Goal: Task Accomplishment & Management: Use online tool/utility

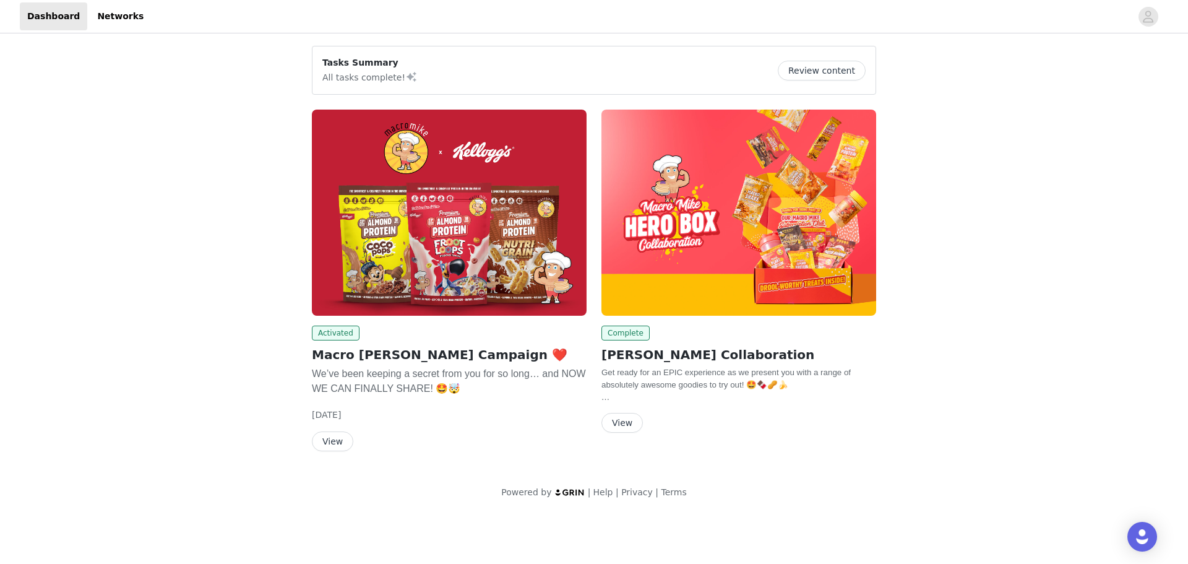
click at [333, 447] on button "View" at bounding box center [332, 441] width 41 height 20
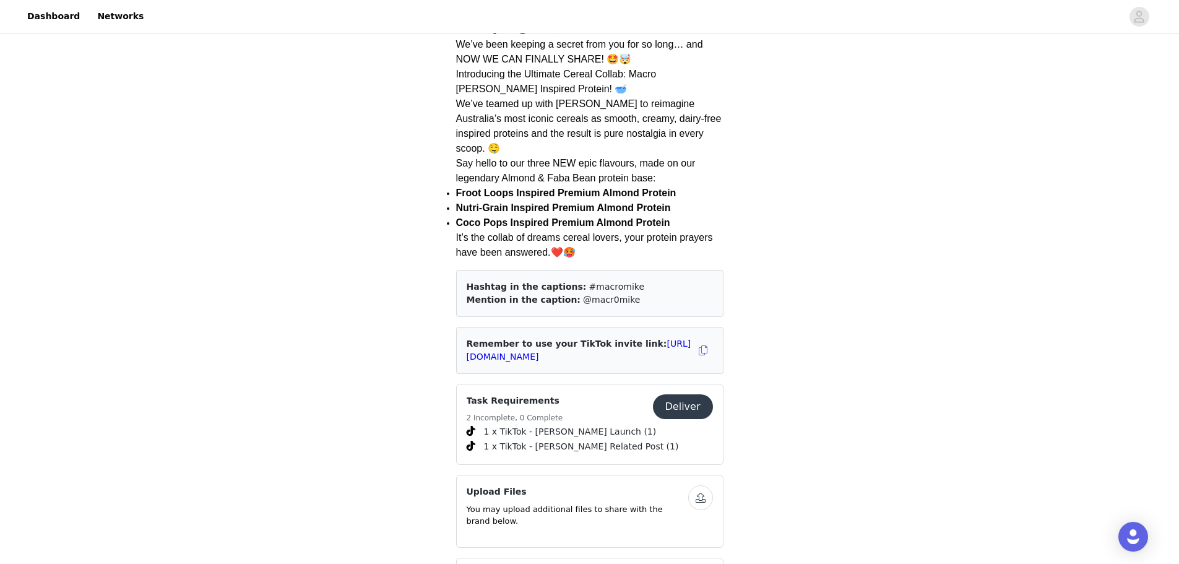
scroll to position [371, 0]
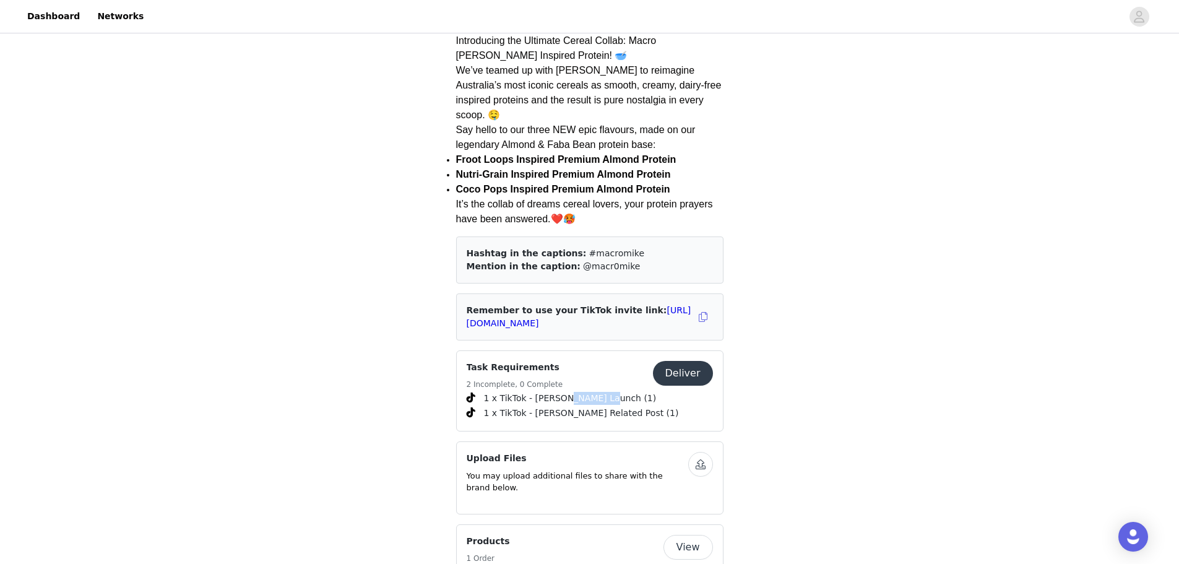
drag, startPoint x: 561, startPoint y: 363, endPoint x: 594, endPoint y: 363, distance: 32.8
click at [594, 392] on span "1 x TikTok - [PERSON_NAME] Launch (1)" at bounding box center [570, 398] width 173 height 13
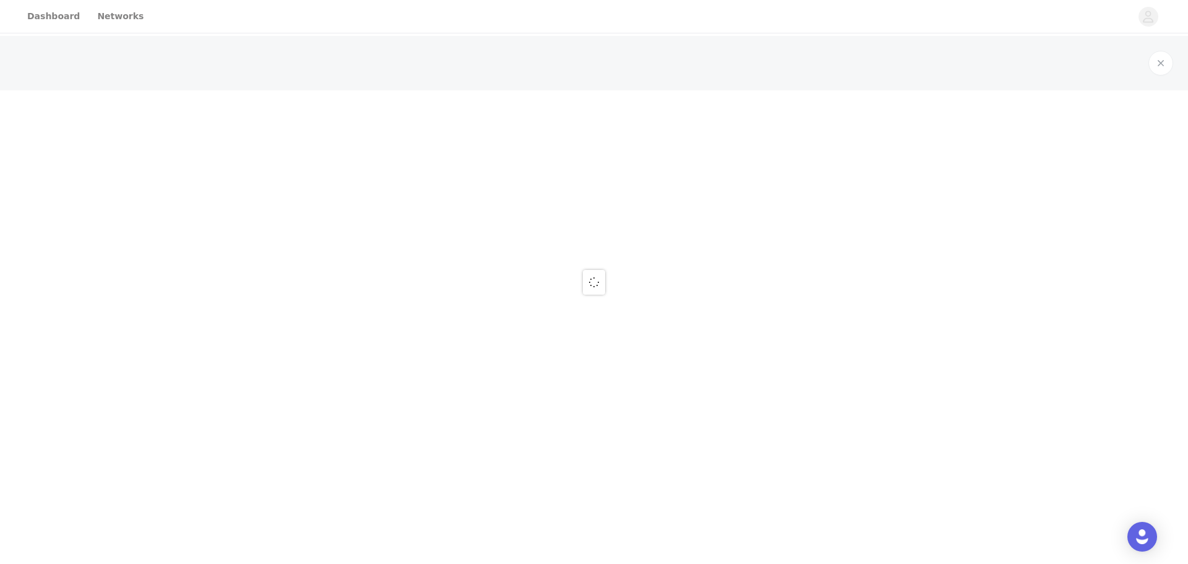
click at [594, 363] on div at bounding box center [594, 282] width 1188 height 564
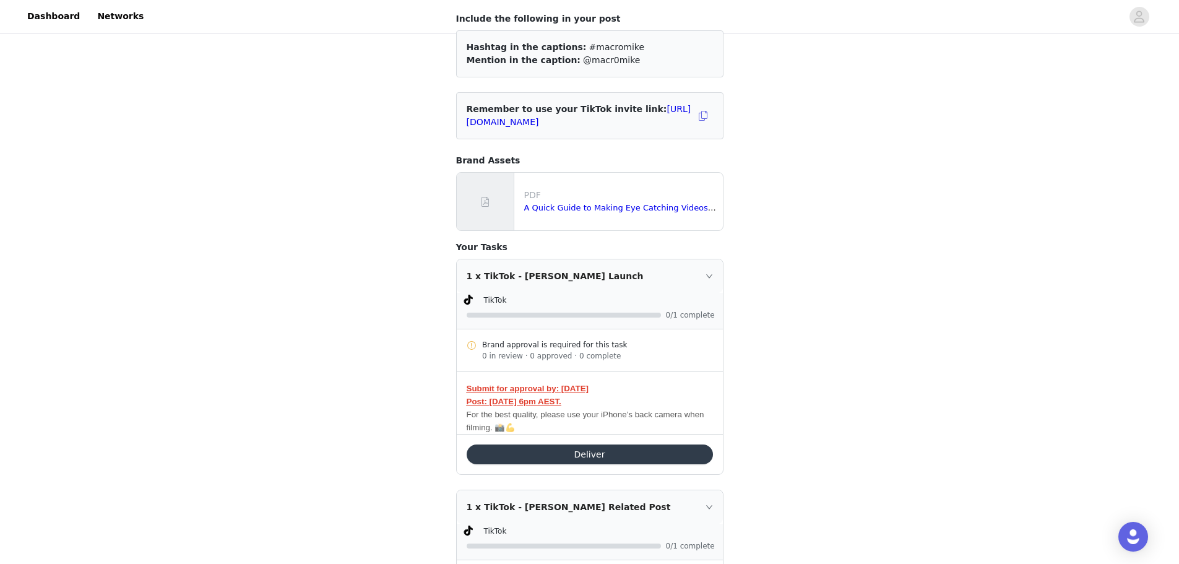
scroll to position [124, 0]
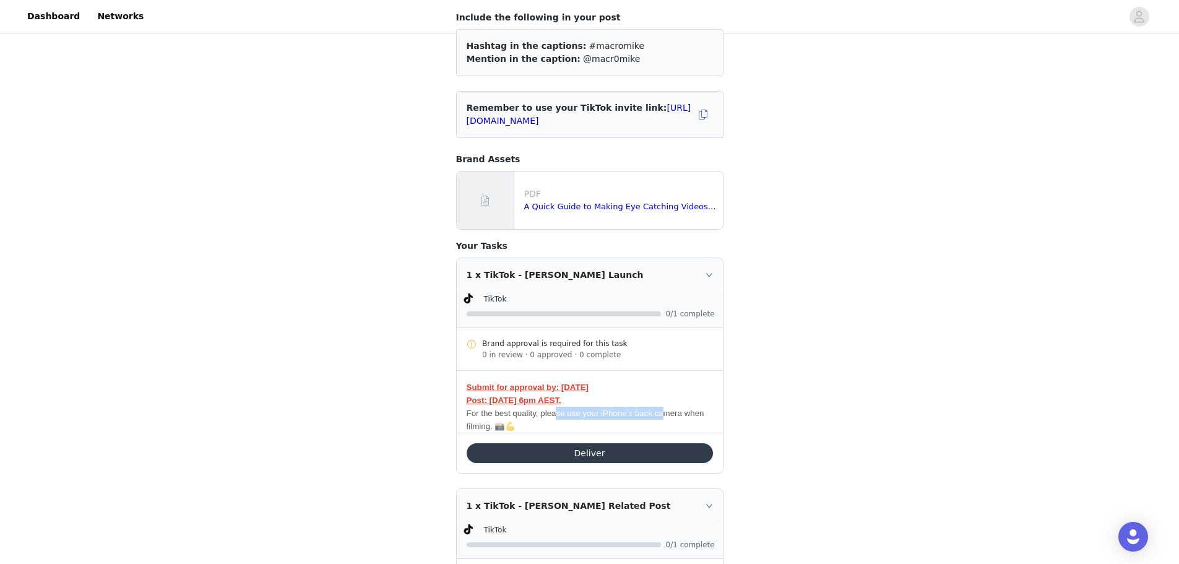
drag, startPoint x: 665, startPoint y: 414, endPoint x: 558, endPoint y: 414, distance: 107.7
click at [558, 414] on span "For the best quality, please use your iPhone’s back camera when filming. 📸💪" at bounding box center [586, 419] width 238 height 22
click at [376, 411] on div "Task Requirements Back Include the following in your post Hashtag in the captio…" at bounding box center [589, 282] width 1179 height 740
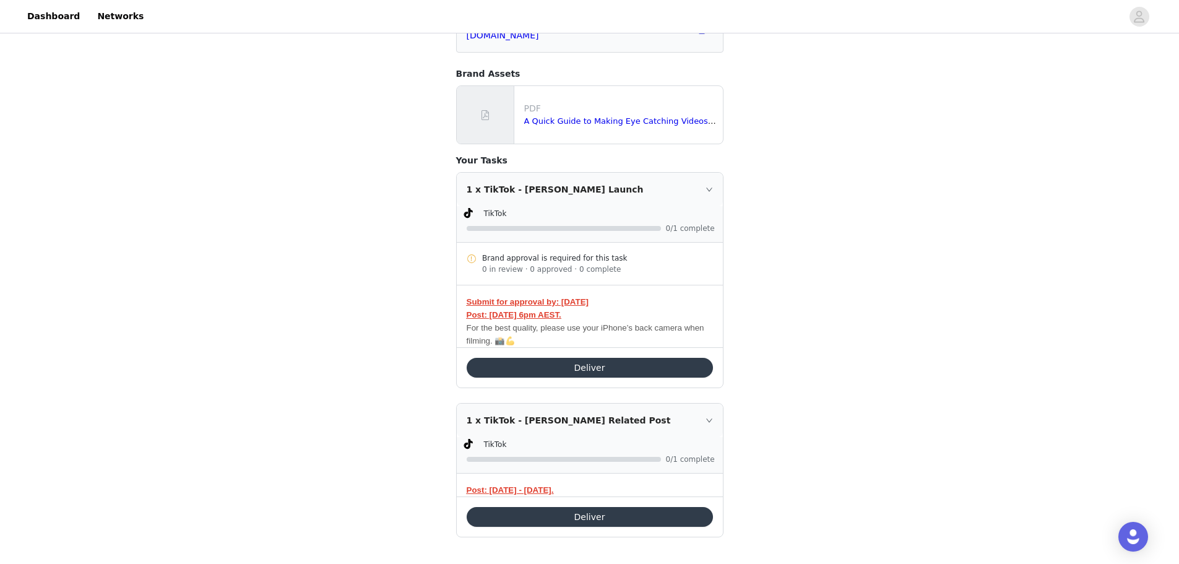
scroll to position [215, 0]
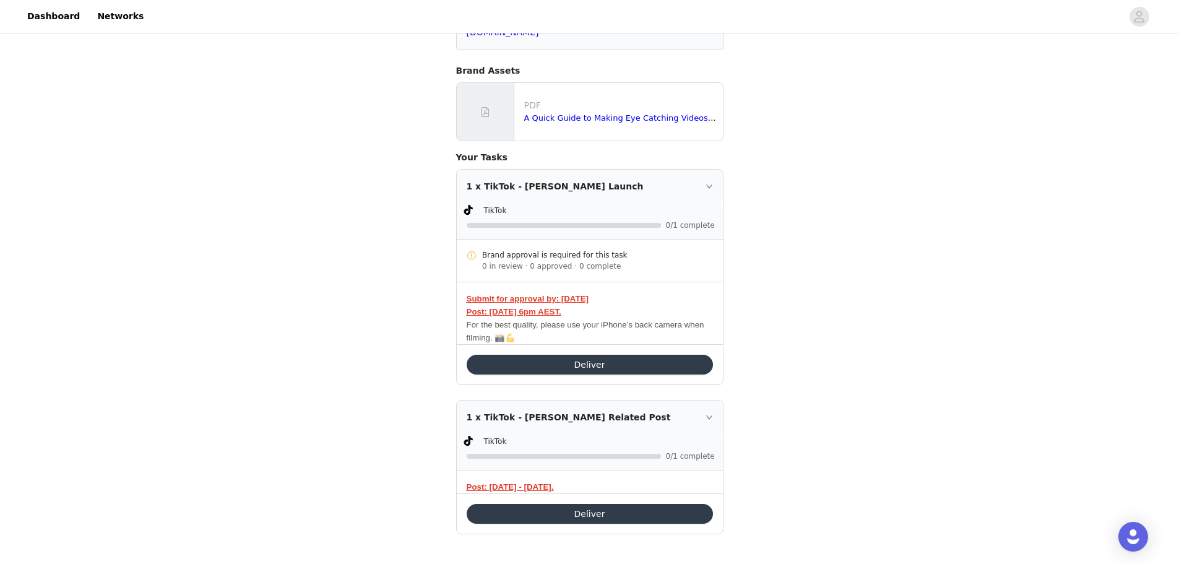
click at [543, 297] on strong "Submit for approval by: [DATE] Post: [DATE] 6pm AEST." at bounding box center [528, 305] width 122 height 22
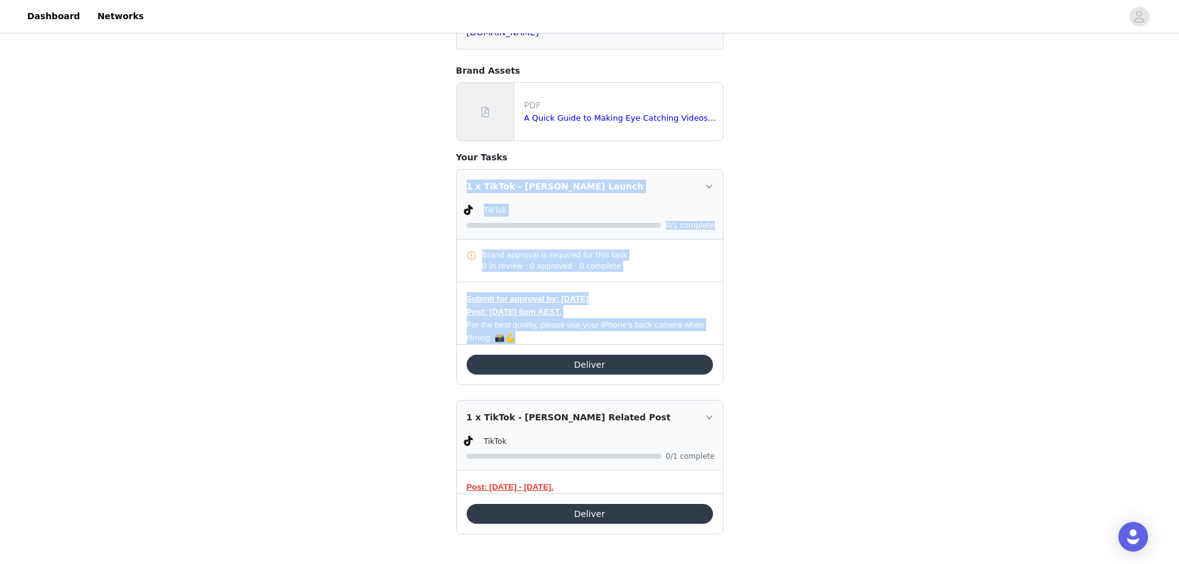
drag, startPoint x: 525, startPoint y: 338, endPoint x: 468, endPoint y: 185, distance: 163.3
click at [468, 185] on div "1 x TikTok - [PERSON_NAME] Launch TikTok 0/1 complete Brand approval is require…" at bounding box center [590, 257] width 266 height 174
copy div "1 x TikTok - [PERSON_NAME] Launch TikTok 0/1 complete Brand approval is require…"
click at [485, 209] on span "TikTok" at bounding box center [495, 210] width 23 height 9
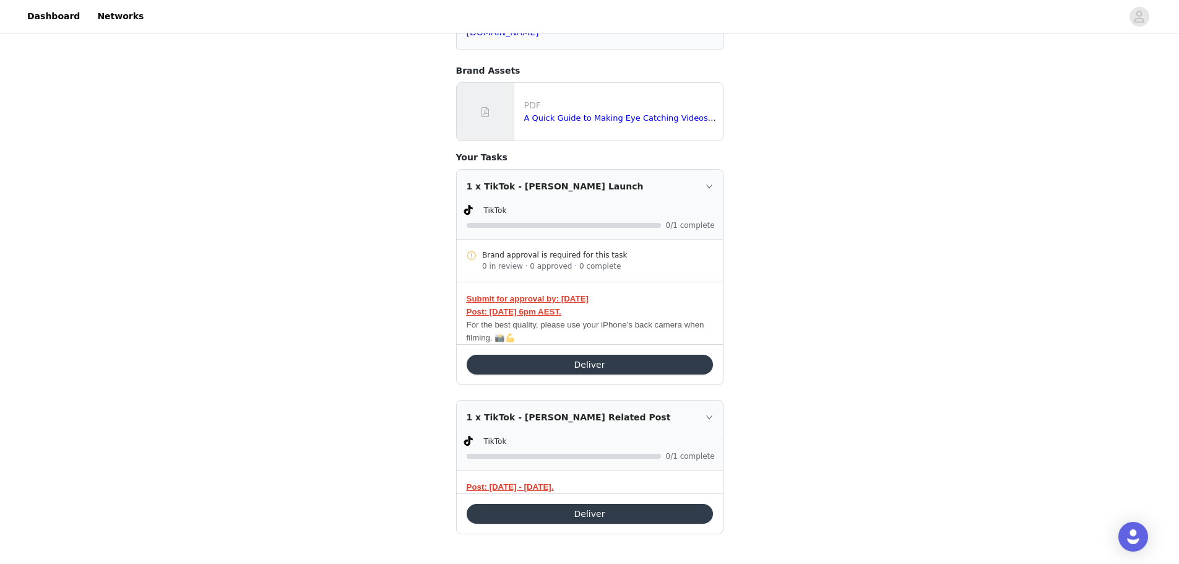
click at [678, 226] on span "0/1 complete" at bounding box center [691, 225] width 50 height 7
click at [522, 262] on div "0 in review · 0 approved · 0 complete" at bounding box center [597, 266] width 231 height 11
click at [522, 296] on strong "Submit for approval by: [DATE] Post: [DATE] 6pm AEST." at bounding box center [528, 305] width 122 height 22
click at [522, 312] on strong "Submit for approval by: [DATE] Post: [DATE] 6pm AEST." at bounding box center [528, 305] width 122 height 22
click at [522, 327] on span "For the best quality, please use your iPhone’s back camera when filming. 📸💪" at bounding box center [586, 331] width 238 height 22
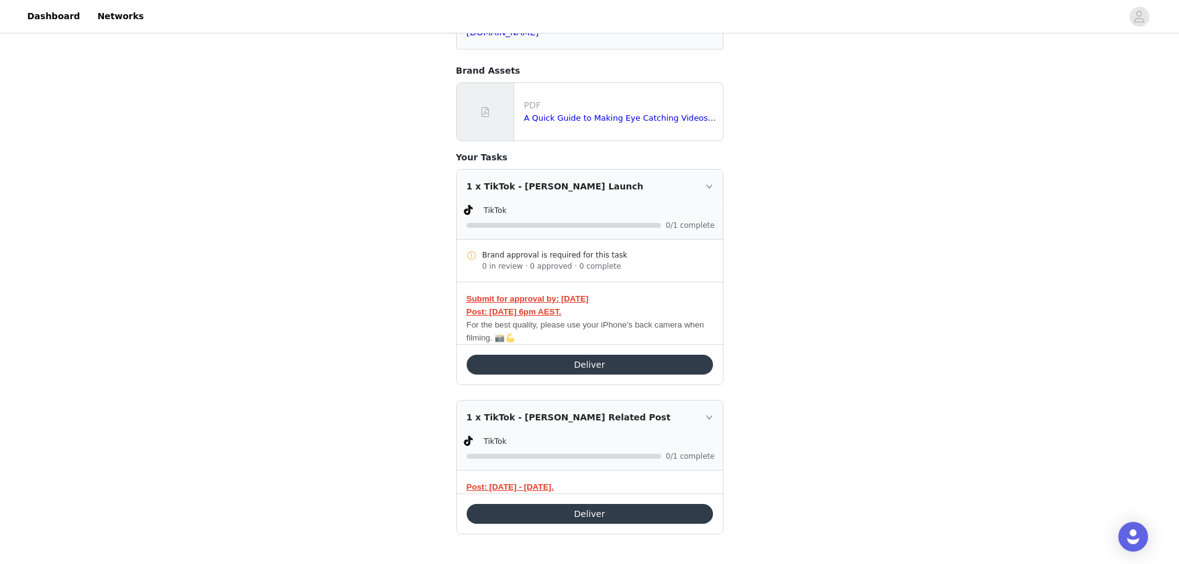
click at [525, 371] on button "Deliver" at bounding box center [590, 365] width 246 height 20
